Goal: Information Seeking & Learning: Learn about a topic

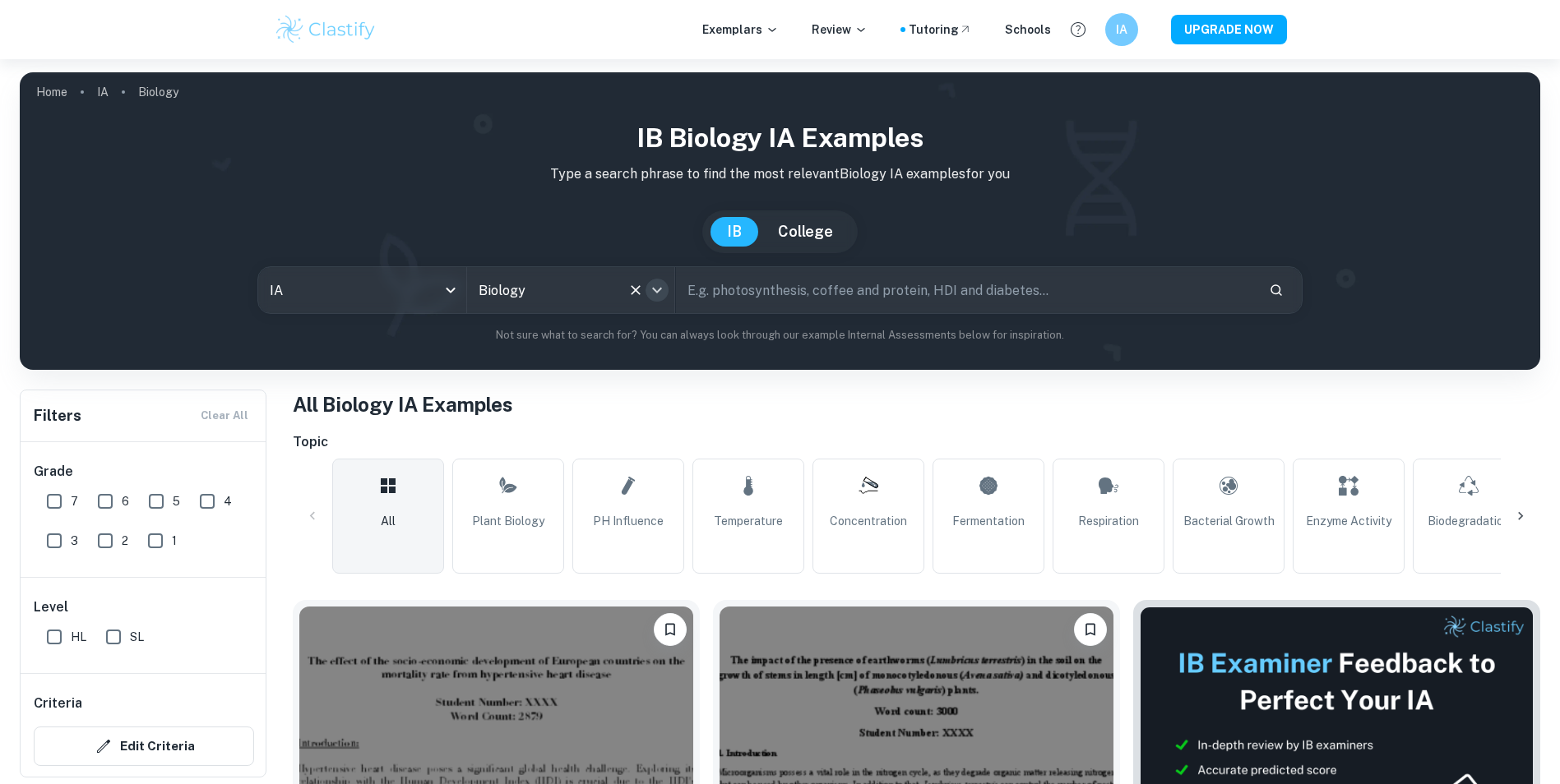
click at [651, 279] on button "Open" at bounding box center [657, 290] width 23 height 23
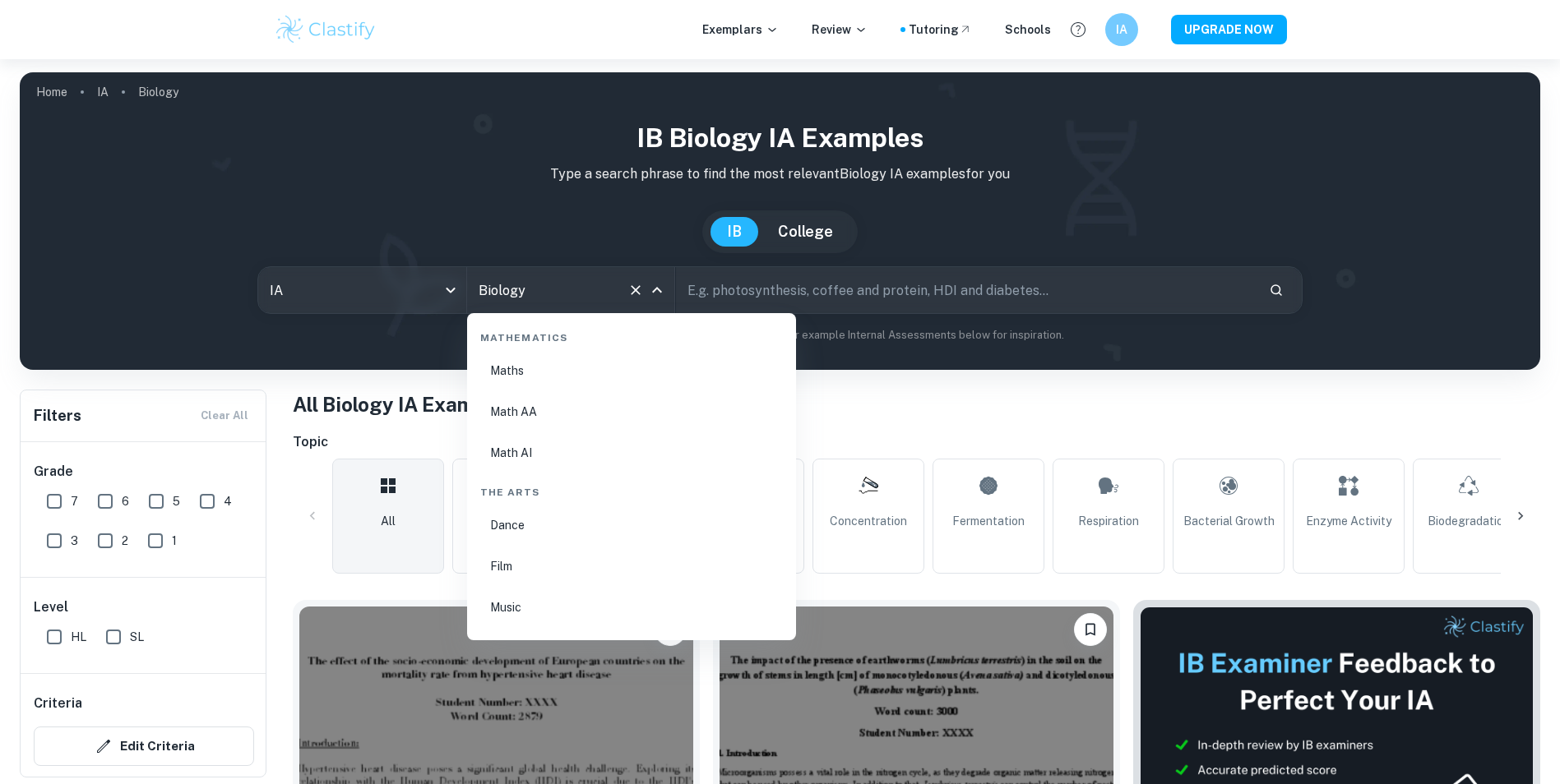
scroll to position [2812, 0]
click at [514, 433] on li "Math AA" at bounding box center [631, 440] width 316 height 38
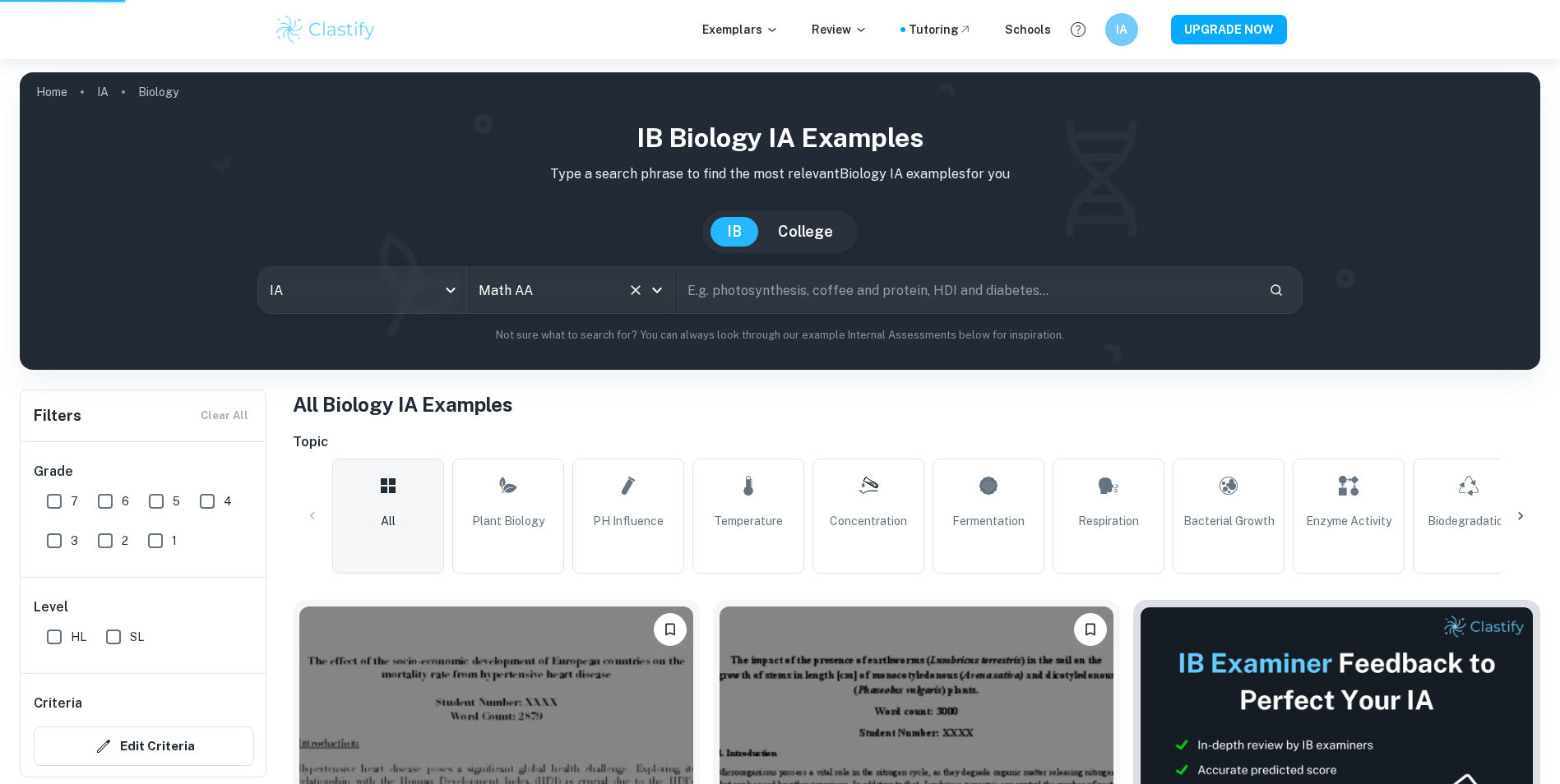
click at [769, 289] on input "text" at bounding box center [966, 290] width 580 height 46
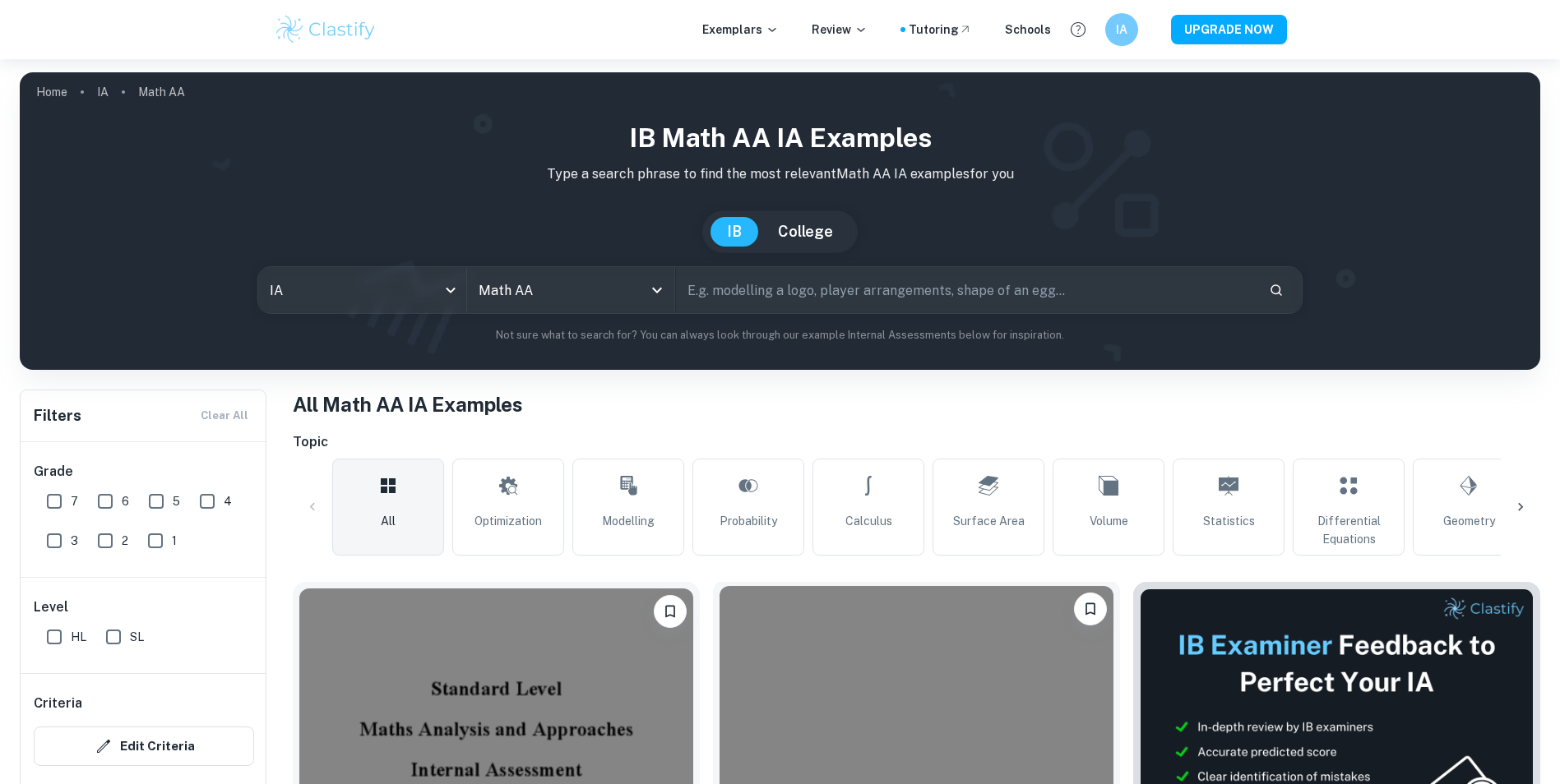
scroll to position [329, 0]
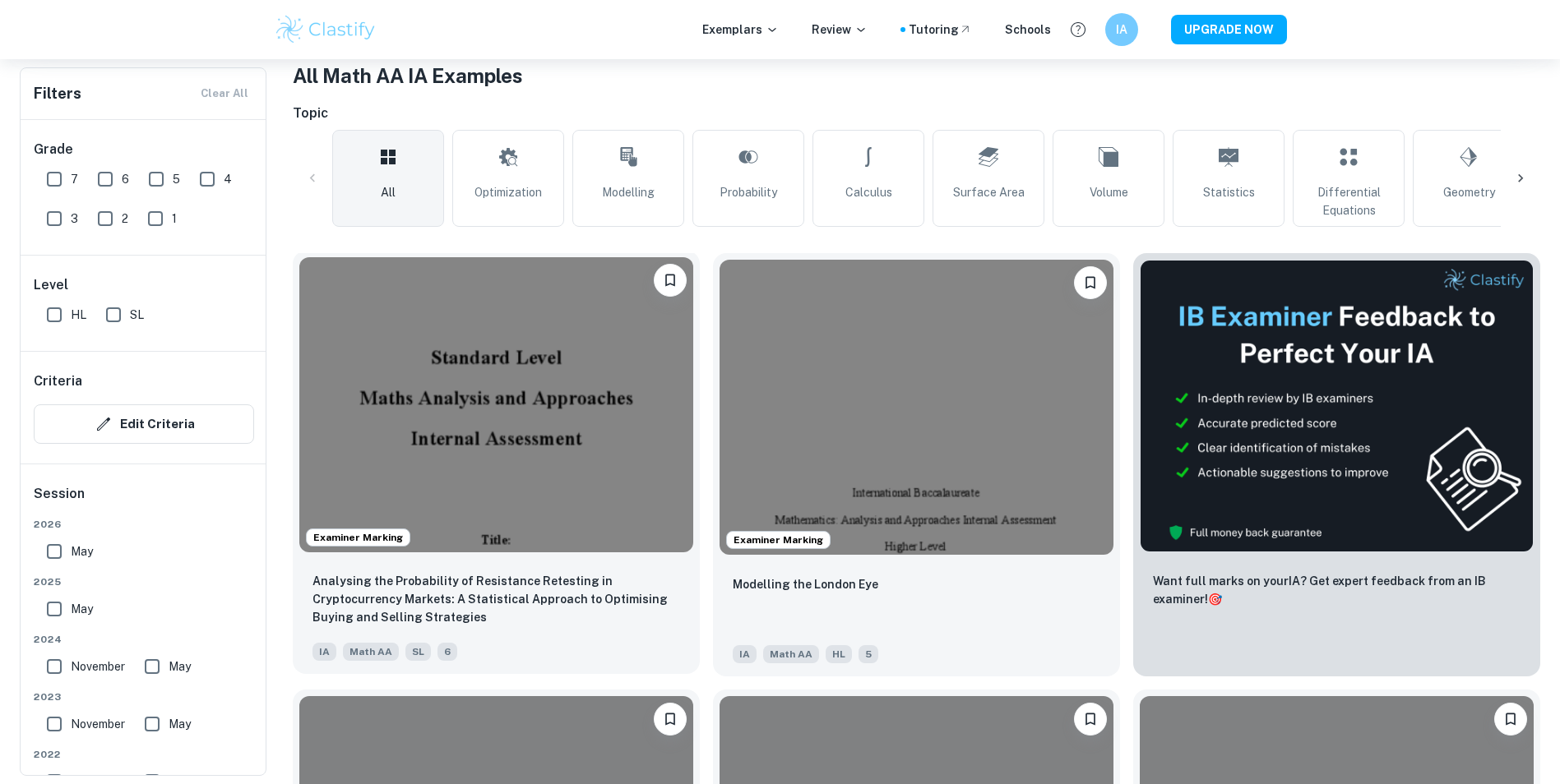
click at [535, 445] on img at bounding box center [495, 404] width 394 height 295
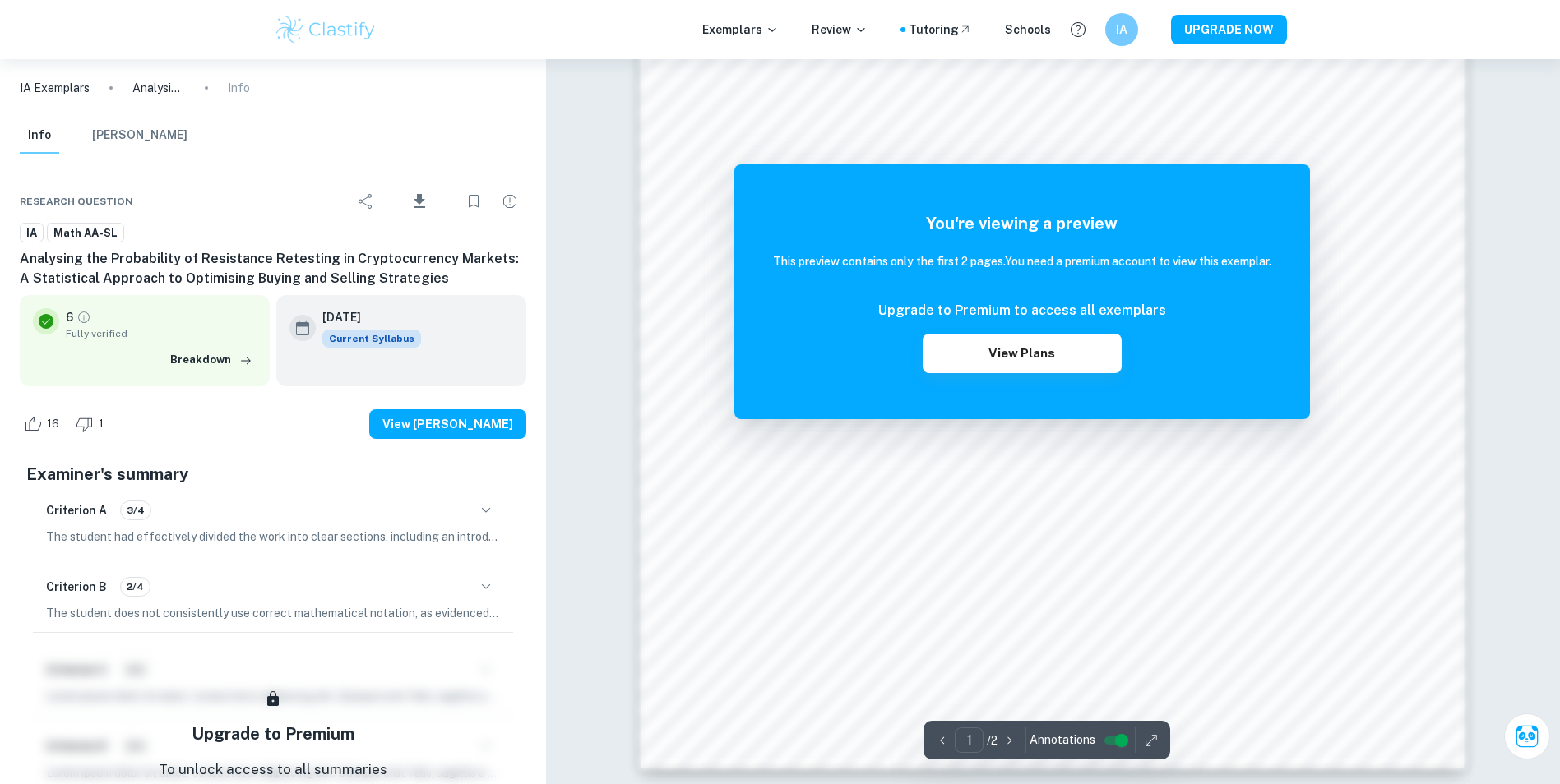
scroll to position [1738, 0]
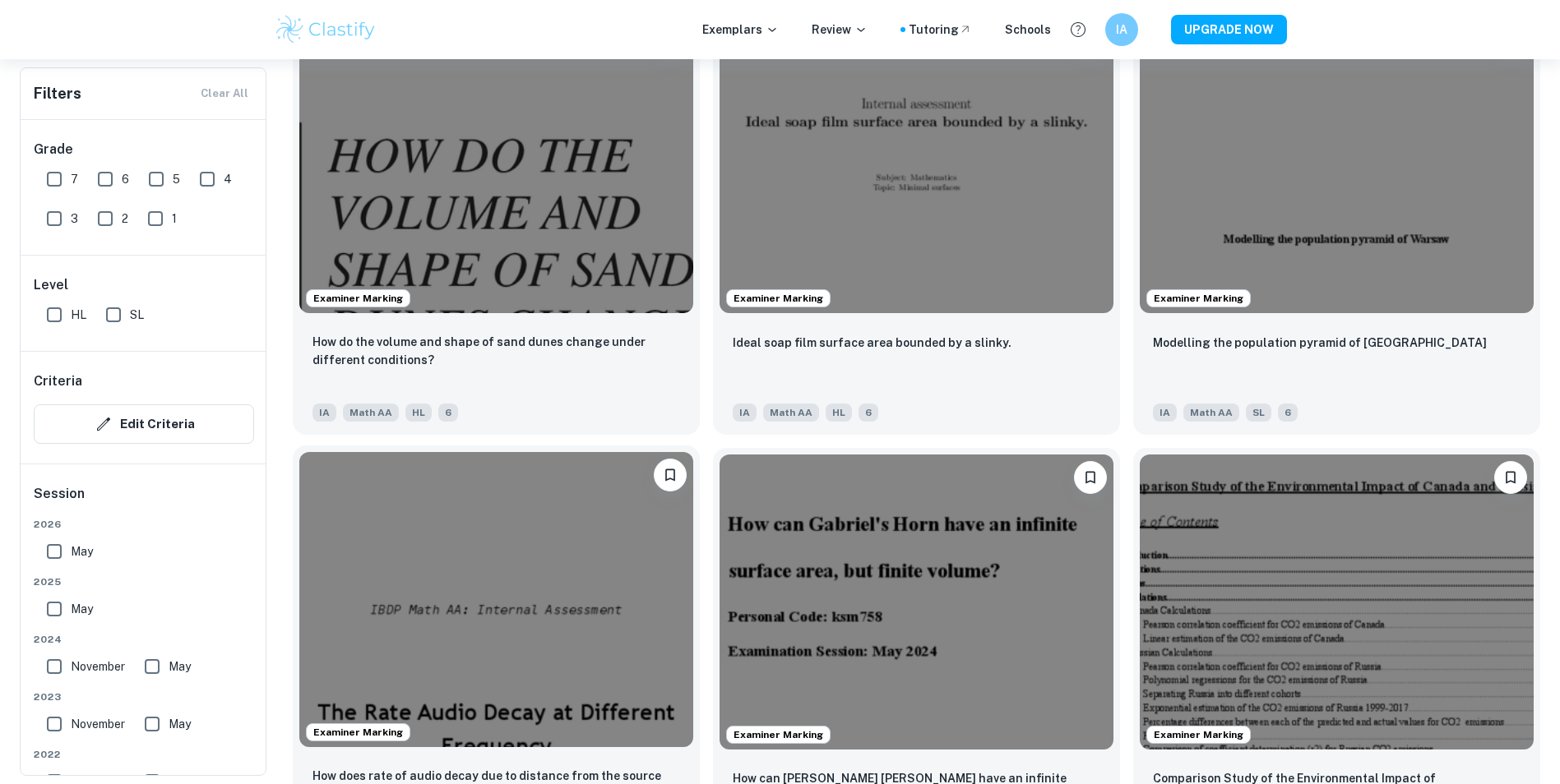
scroll to position [2055, 0]
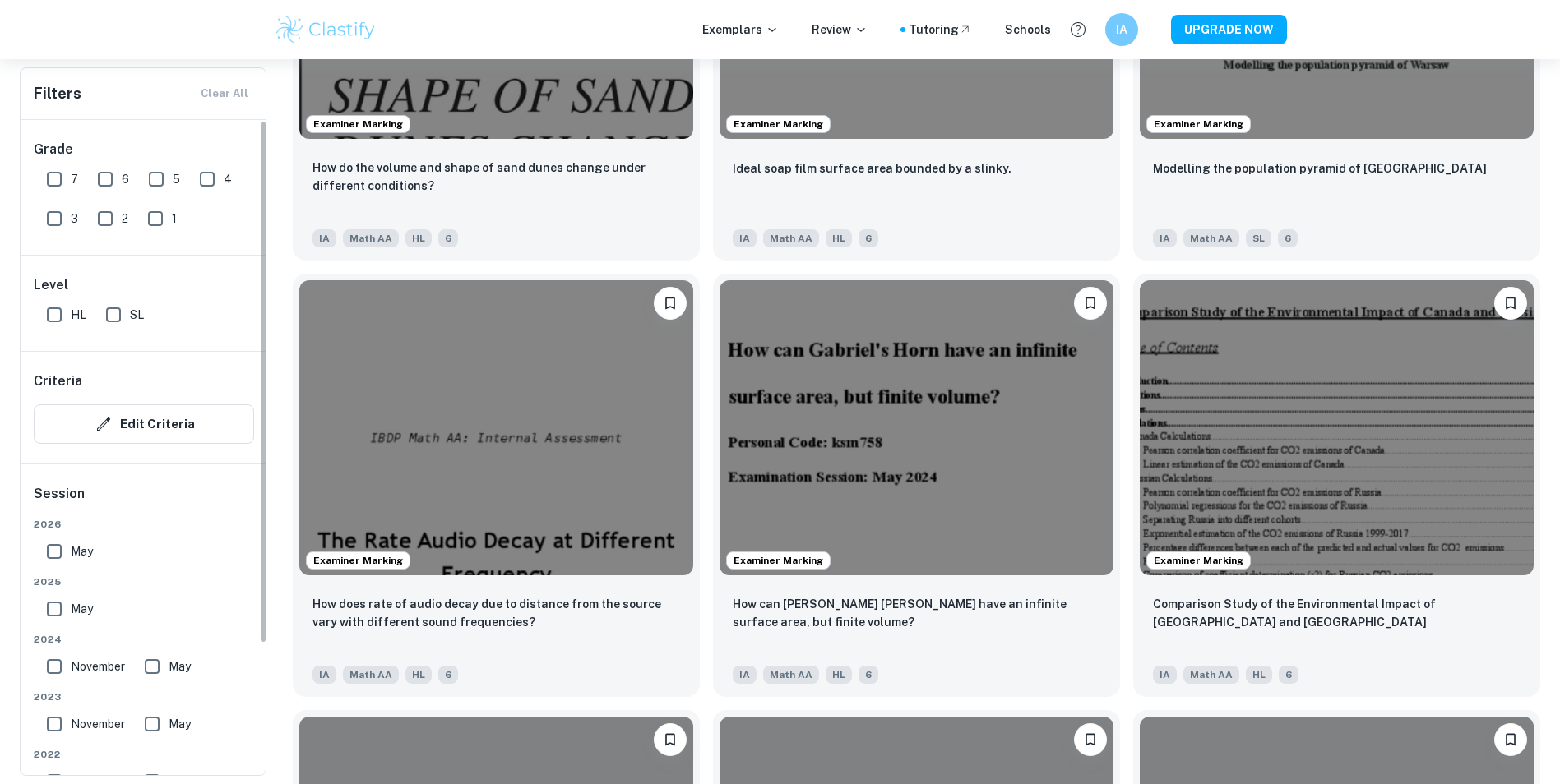
click at [58, 185] on input "7" at bounding box center [54, 179] width 33 height 33
checkbox input "true"
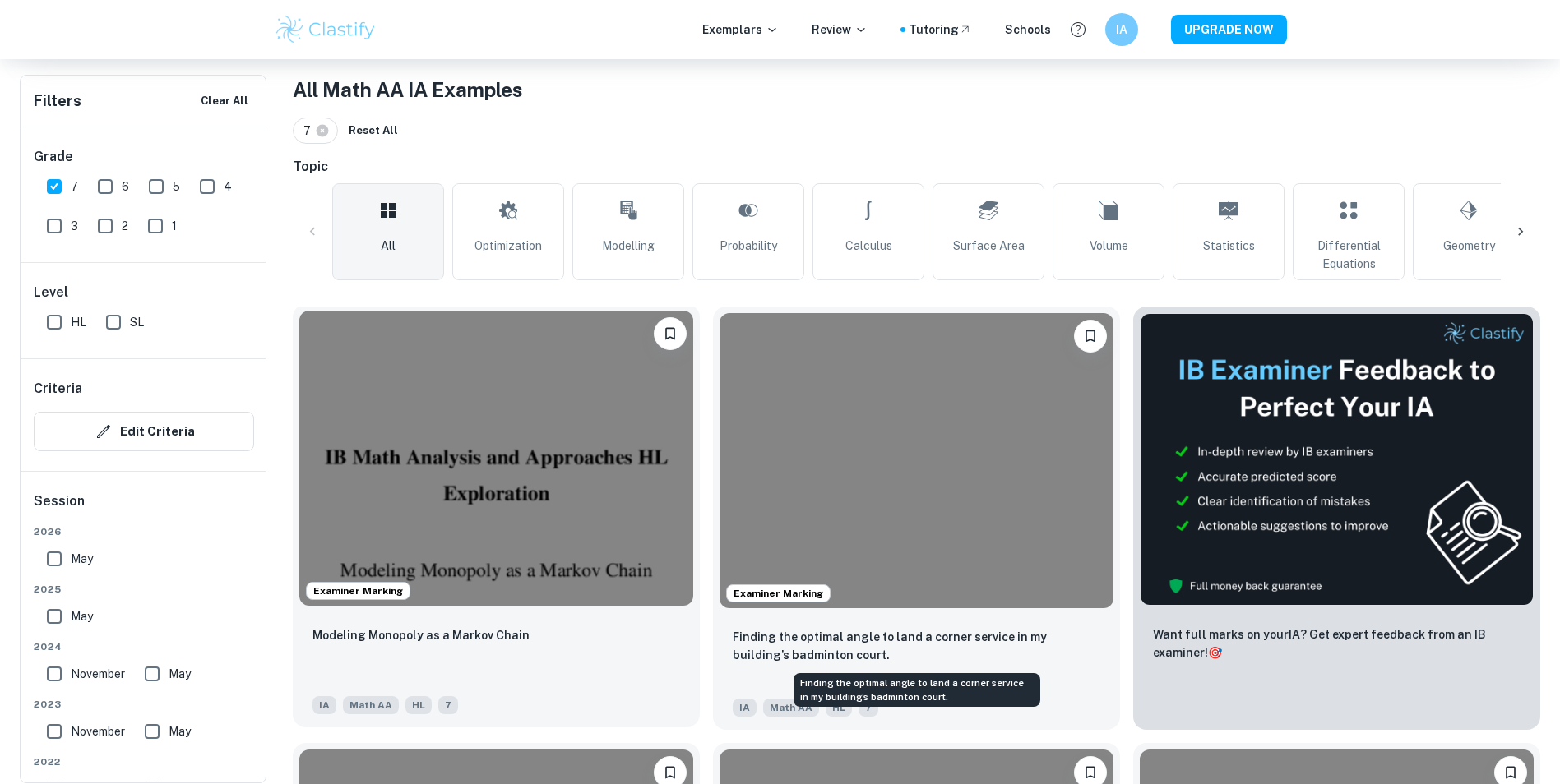
scroll to position [165, 0]
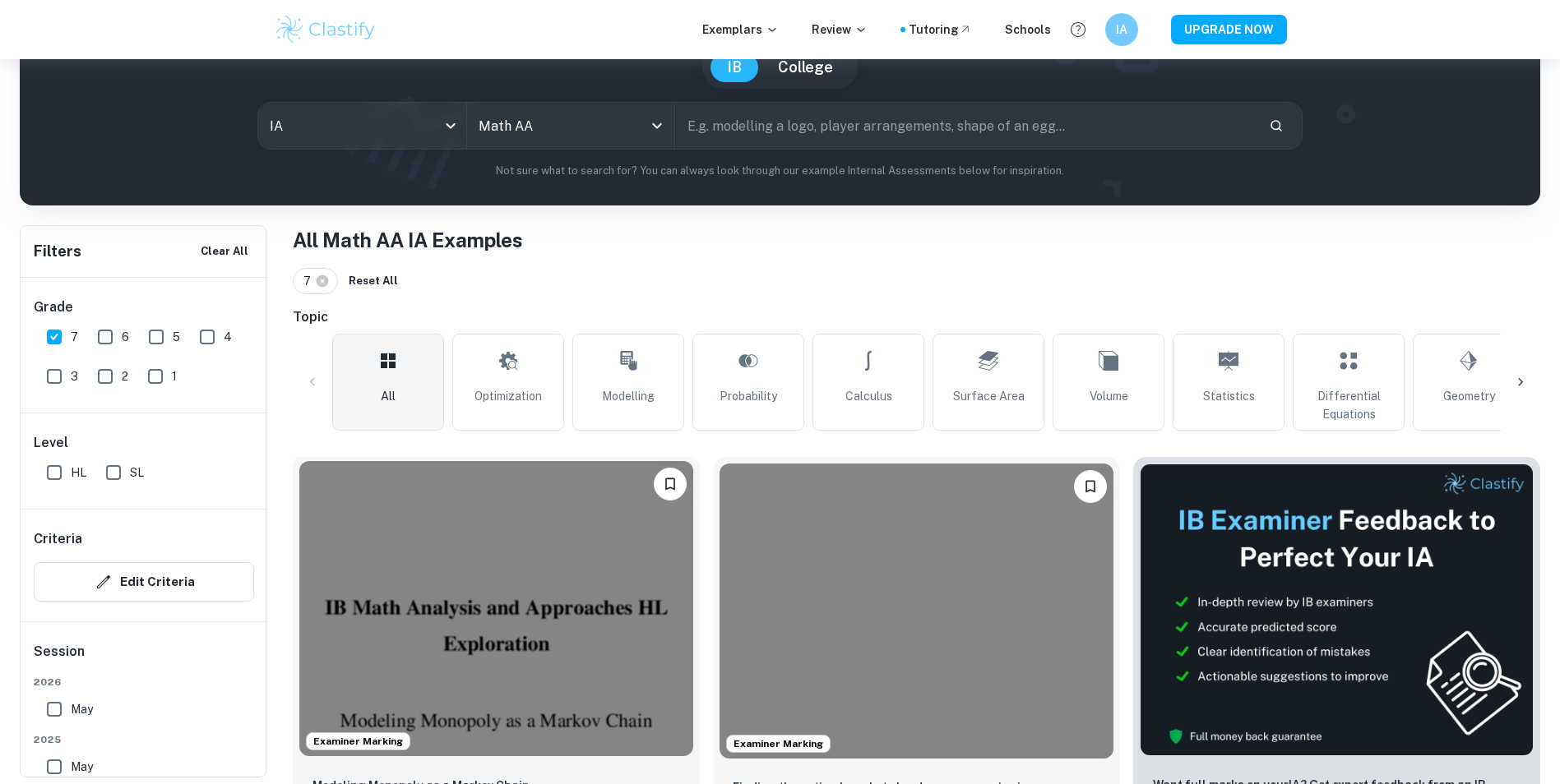
click at [516, 551] on img at bounding box center [495, 608] width 394 height 295
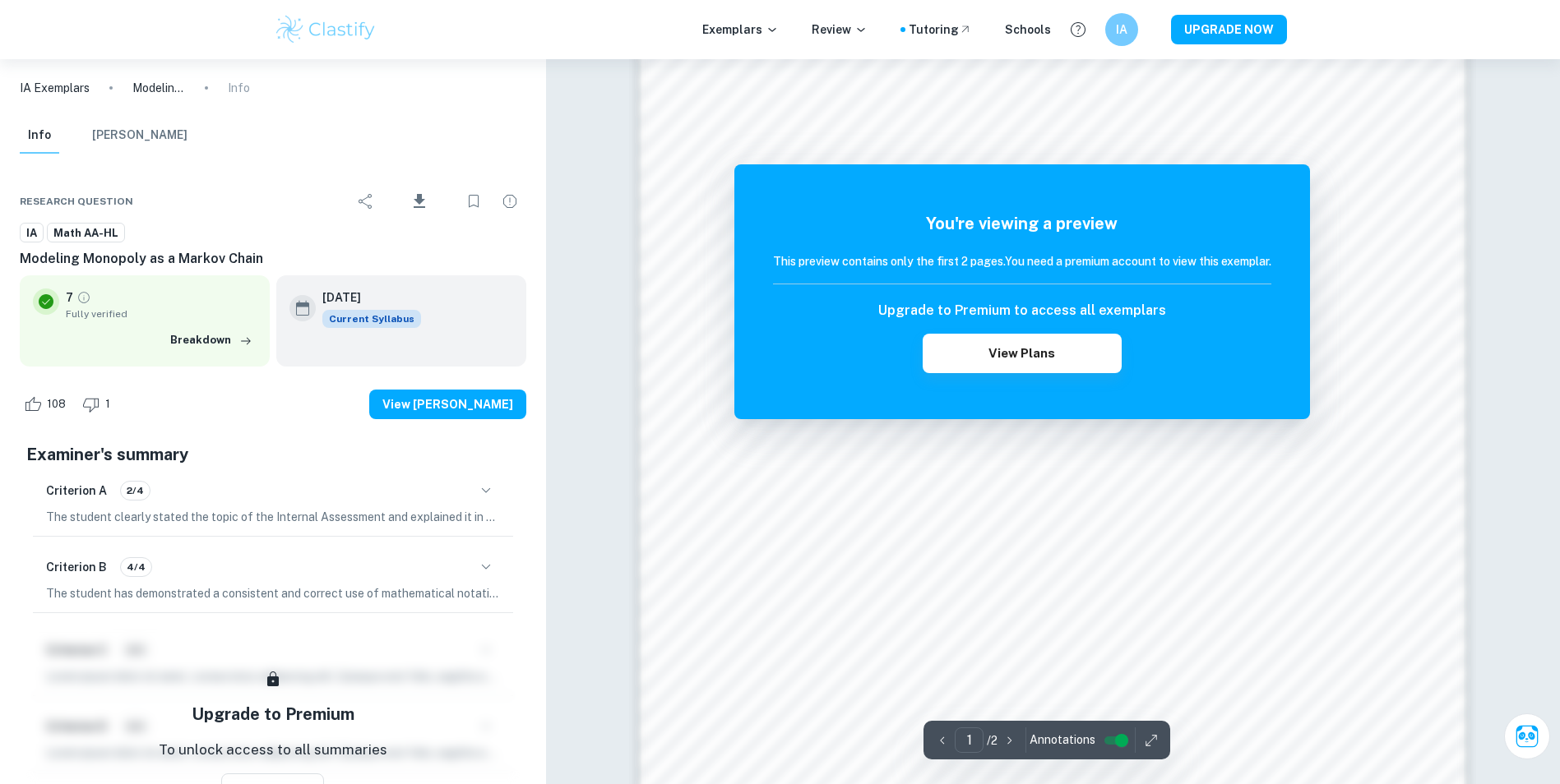
scroll to position [1541, 0]
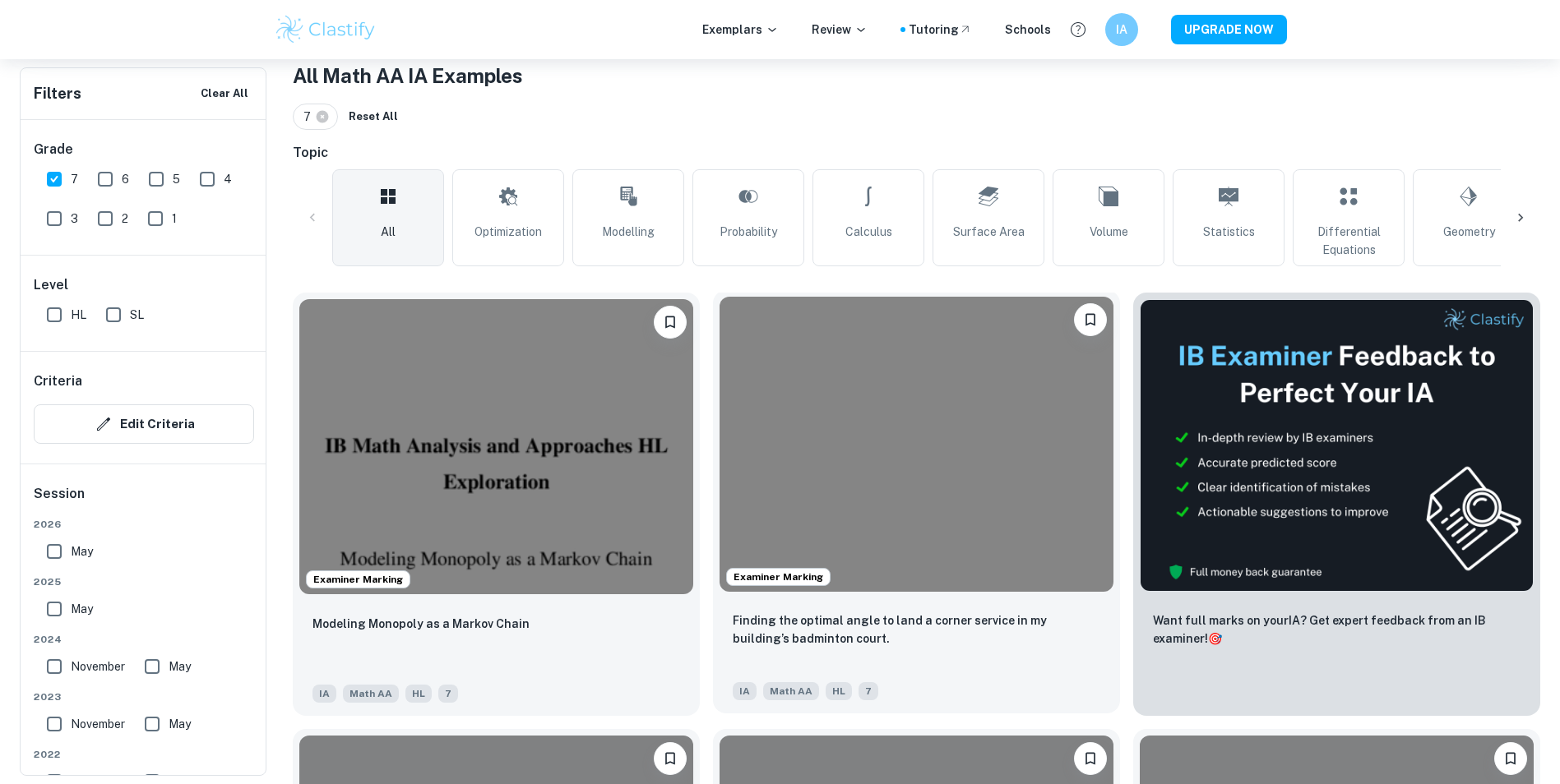
scroll to position [411, 0]
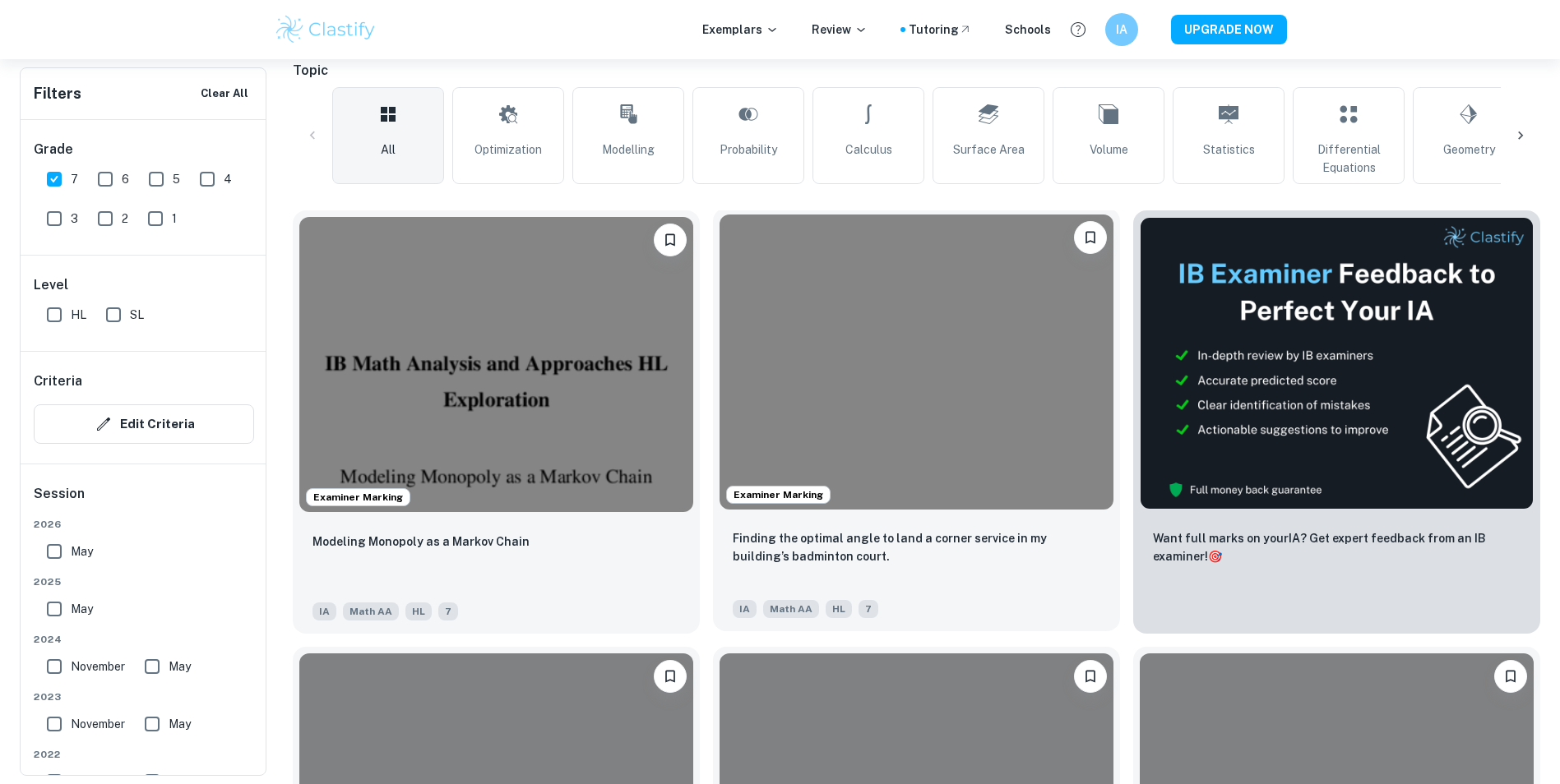
click at [834, 490] on img at bounding box center [916, 361] width 394 height 295
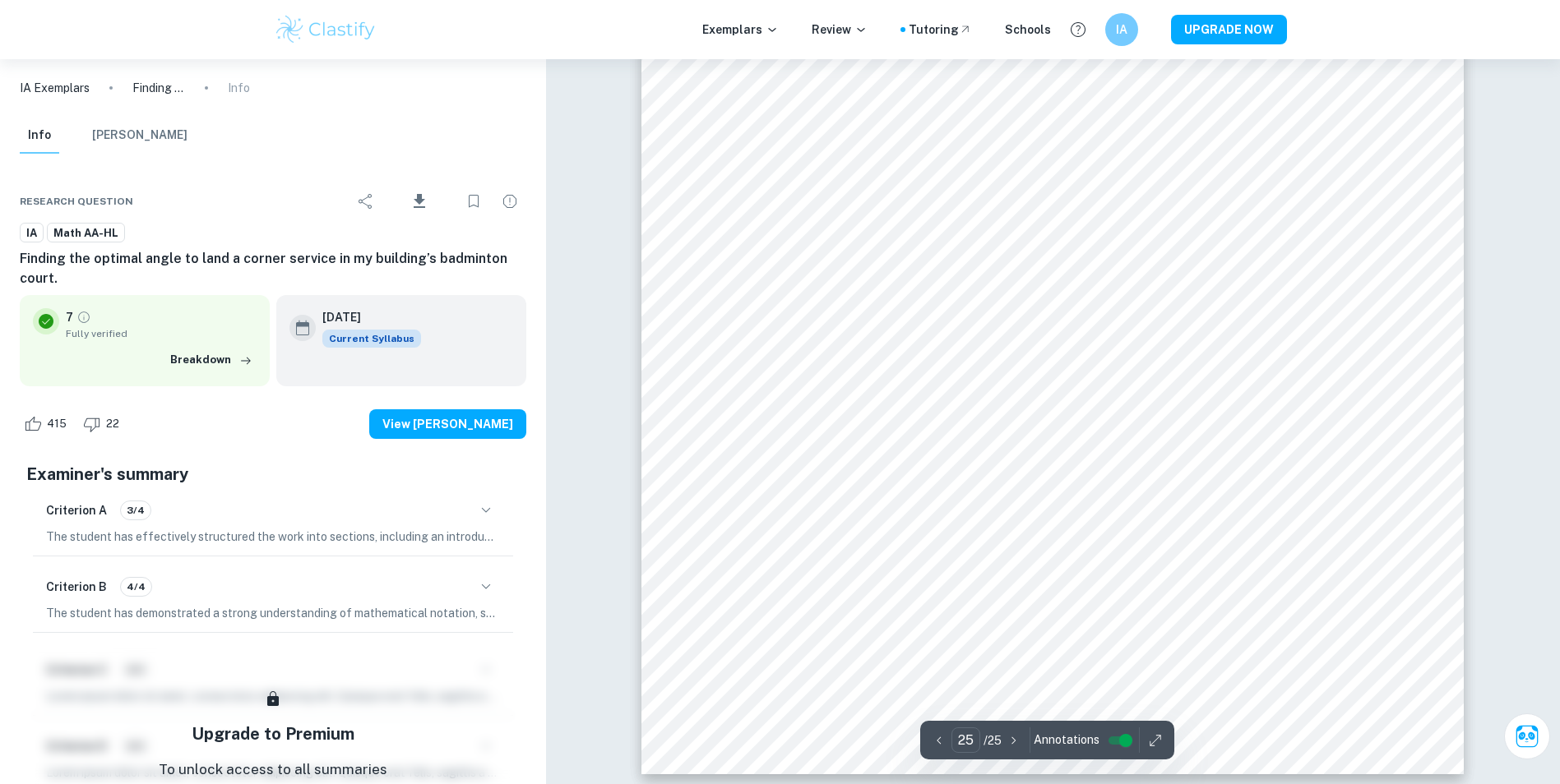
scroll to position [29245, 0]
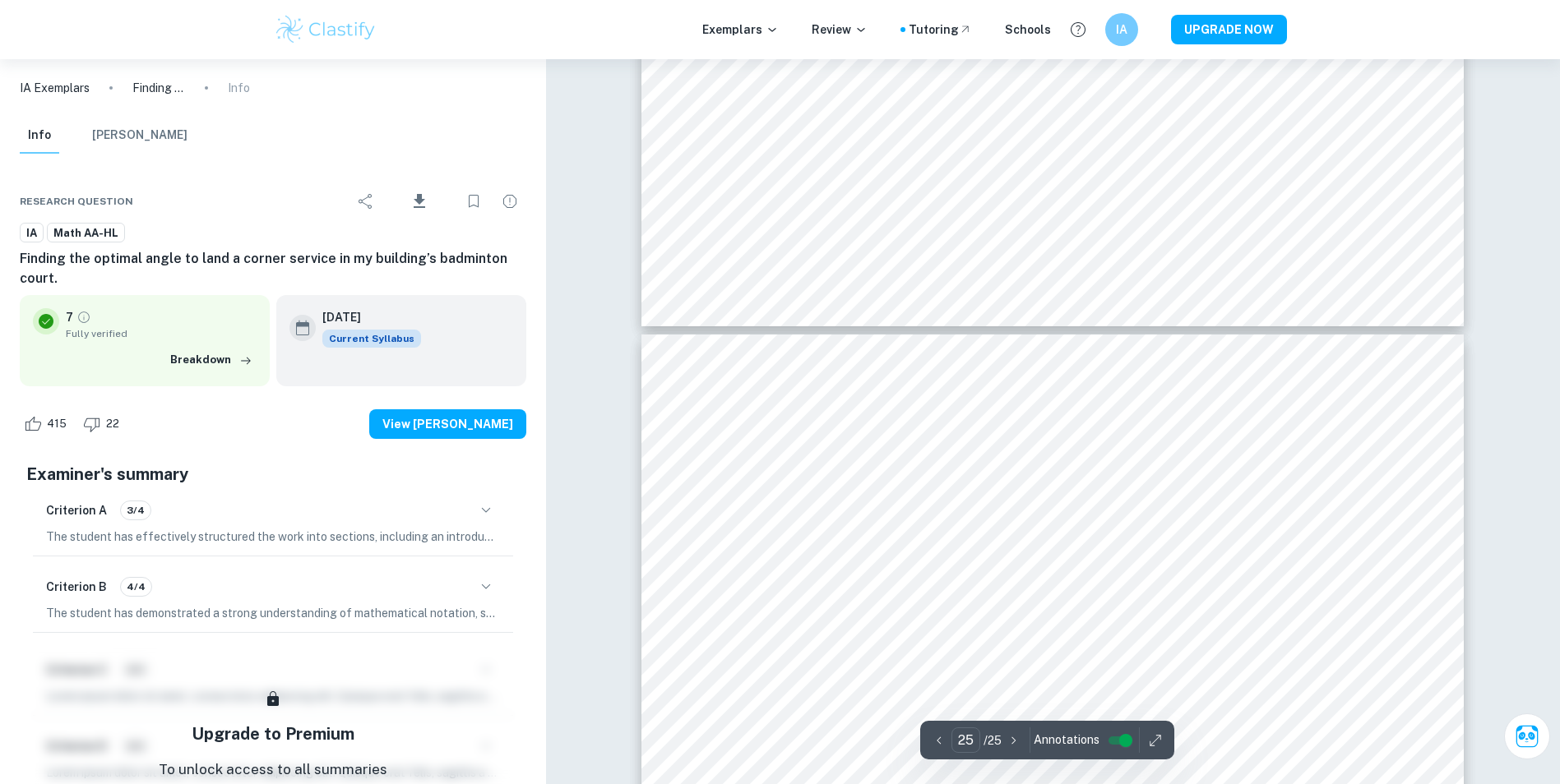
type input "24"
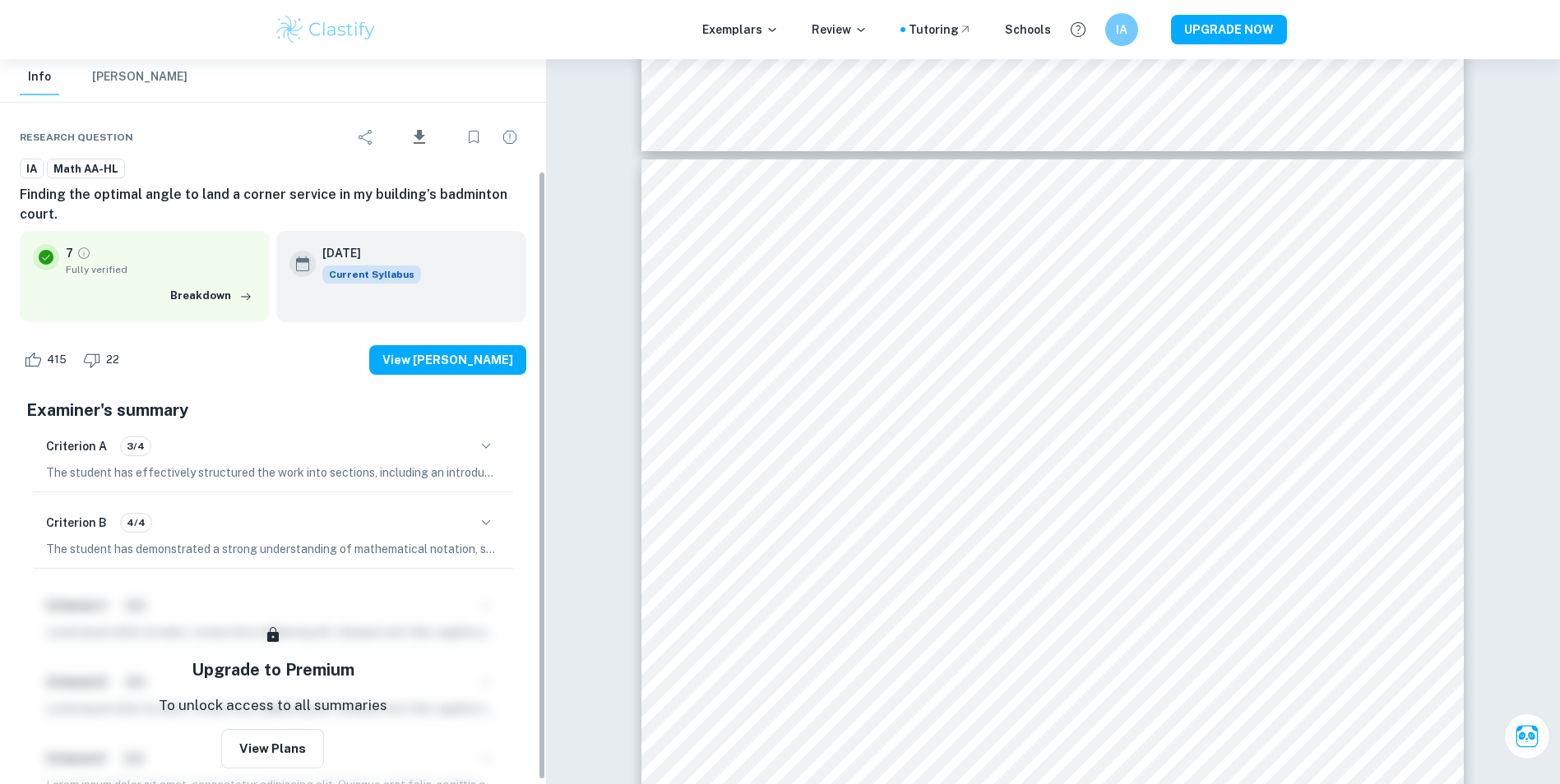
scroll to position [137, 0]
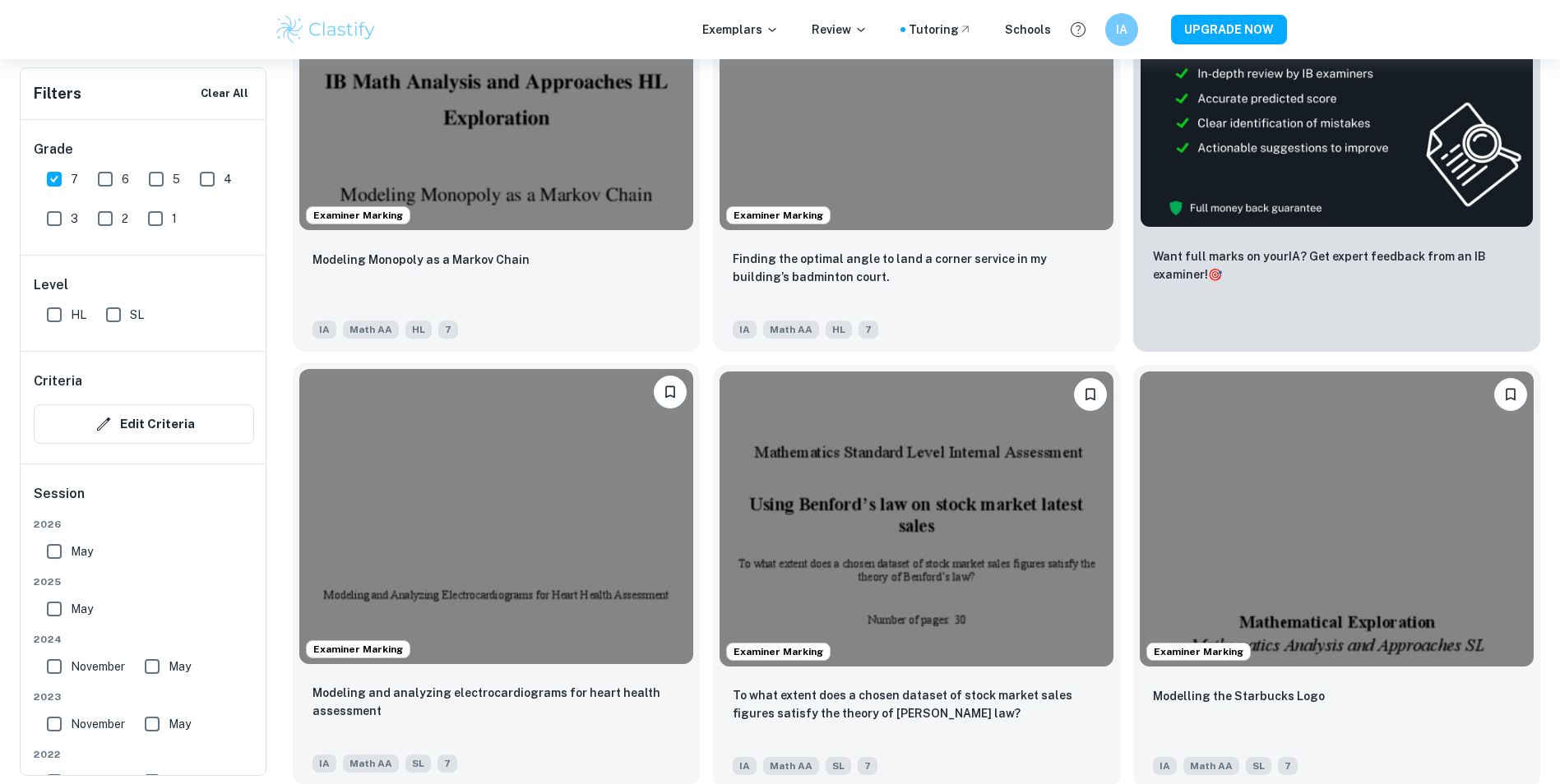
scroll to position [822, 0]
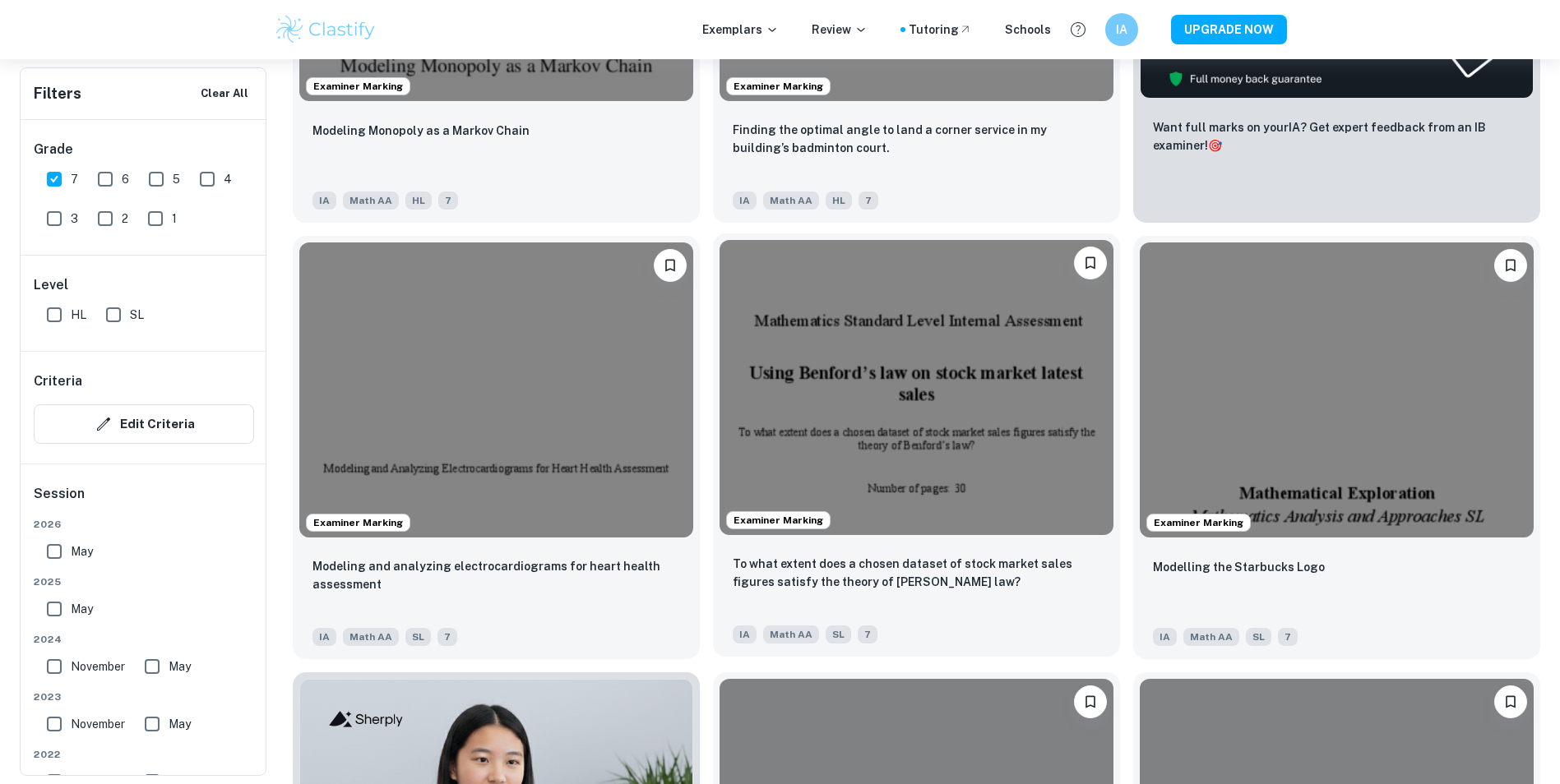
click at [797, 446] on img at bounding box center [916, 387] width 394 height 295
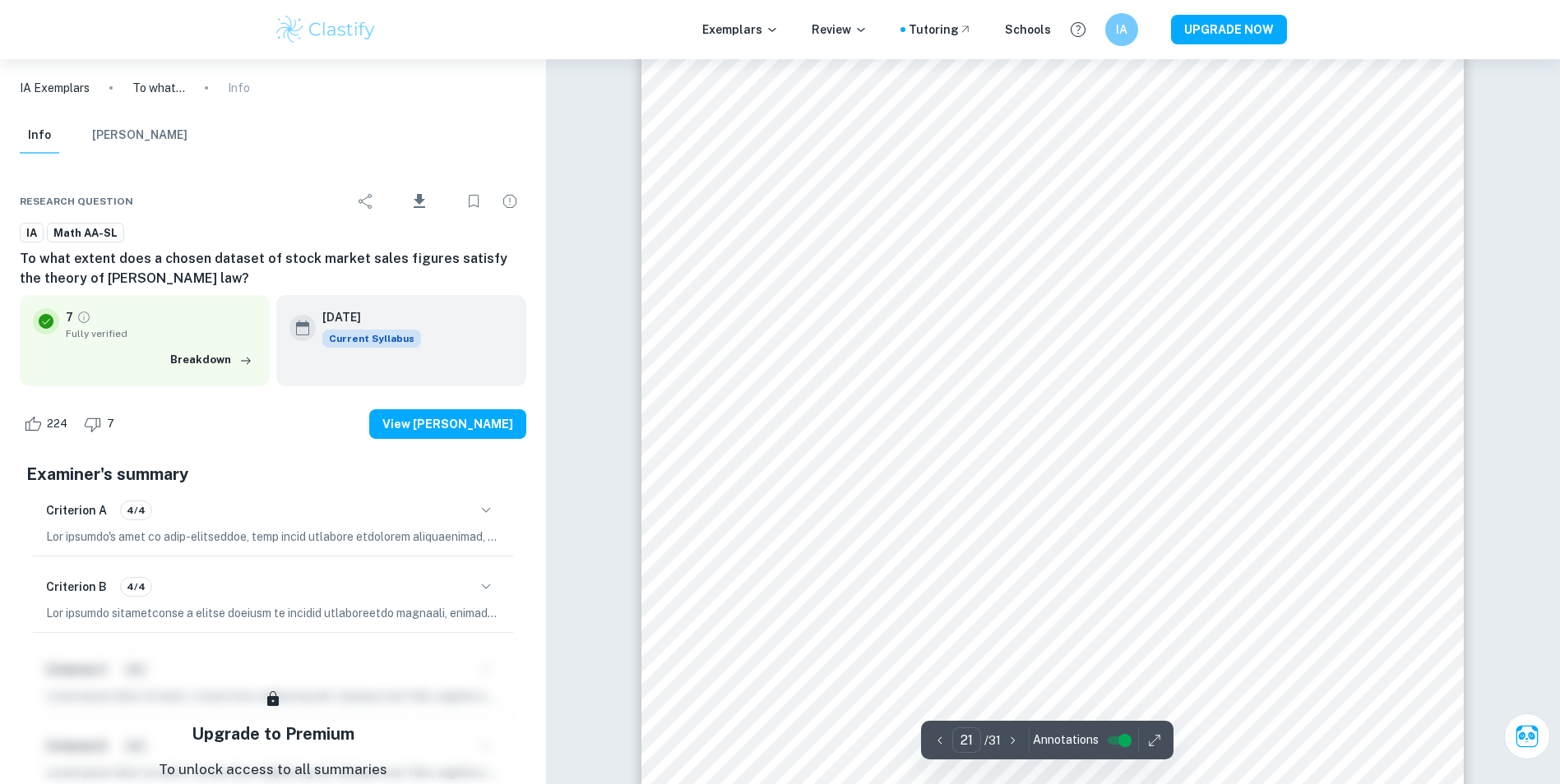
scroll to position [24335, 0]
type input "22"
